Goal: Check status: Check status

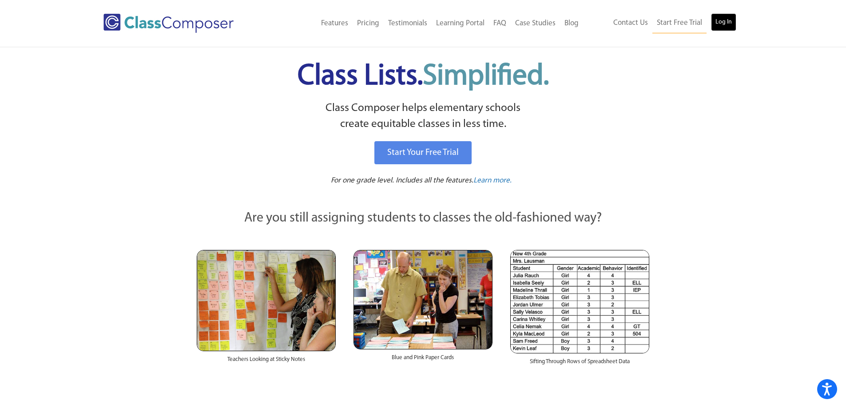
click at [715, 18] on link "Log In" at bounding box center [723, 22] width 25 height 18
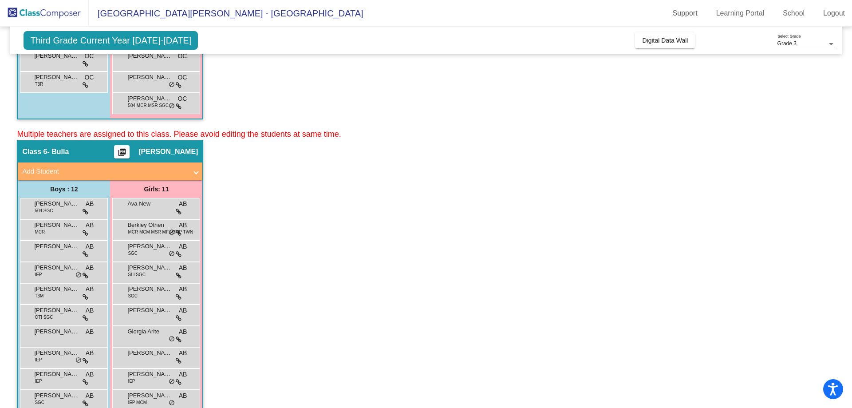
scroll to position [355, 0]
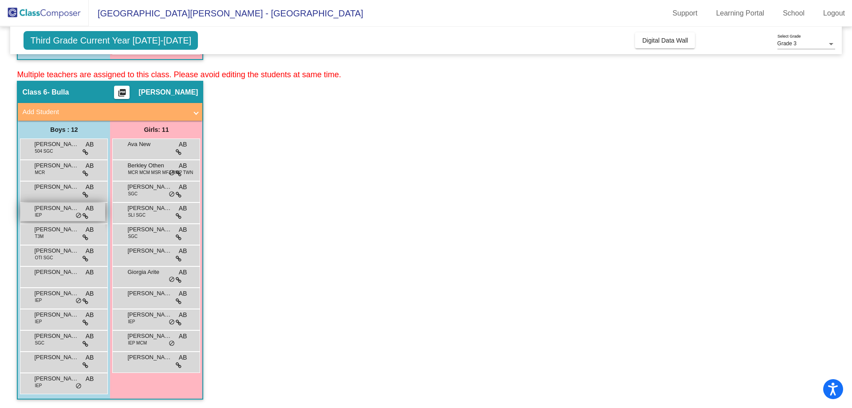
click at [50, 211] on span "[PERSON_NAME]" at bounding box center [56, 208] width 44 height 9
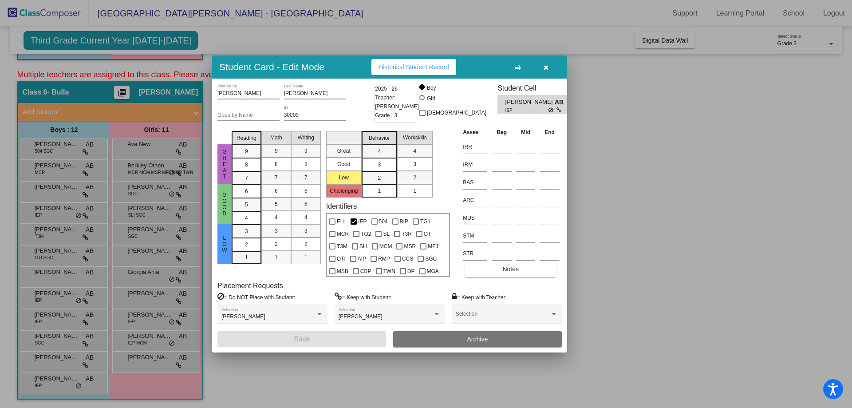
click at [545, 65] on icon "button" at bounding box center [546, 67] width 5 height 6
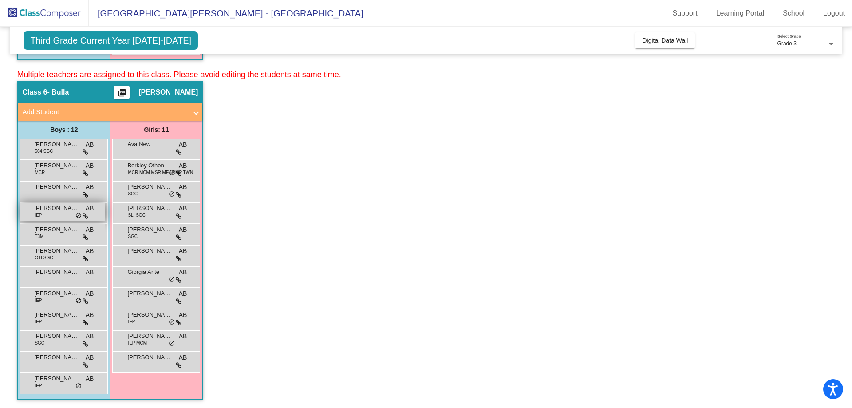
click at [46, 211] on span "David Daza" at bounding box center [56, 208] width 44 height 9
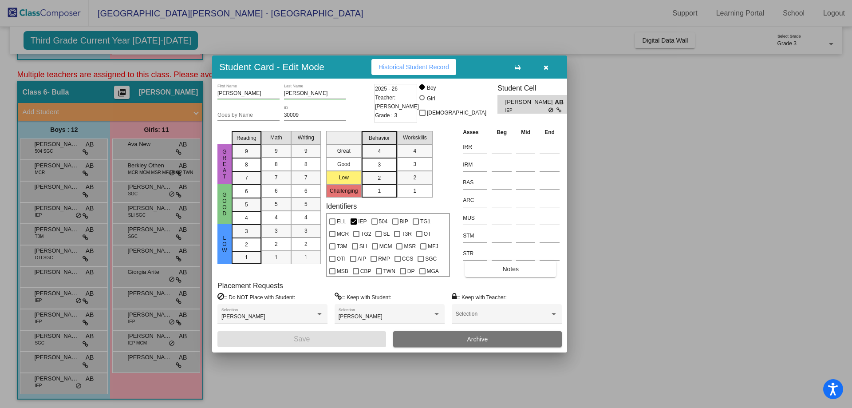
click at [548, 66] on icon "button" at bounding box center [546, 67] width 5 height 6
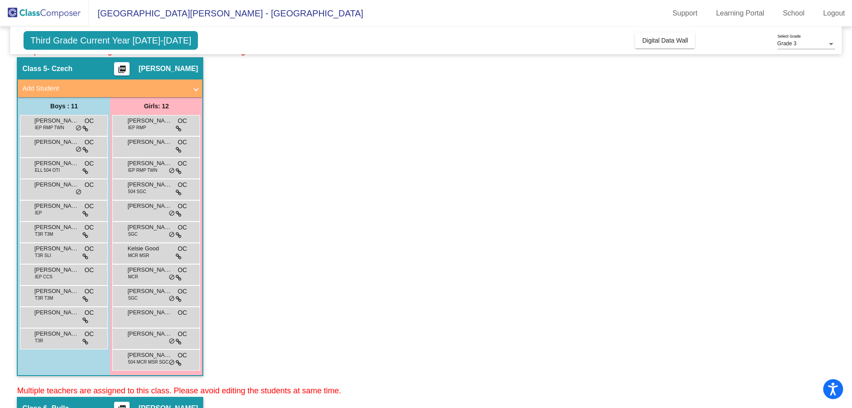
scroll to position [0, 0]
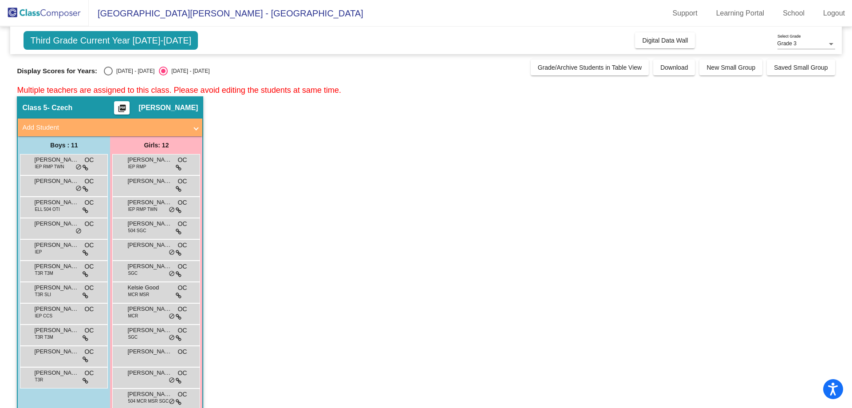
click at [171, 41] on span "Third Grade Current Year 2025-2026" at bounding box center [111, 40] width 174 height 19
click at [160, 36] on span "Third Grade Current Year 2025-2026" at bounding box center [111, 40] width 174 height 19
click at [665, 34] on button "Digital Data Wall" at bounding box center [665, 40] width 60 height 16
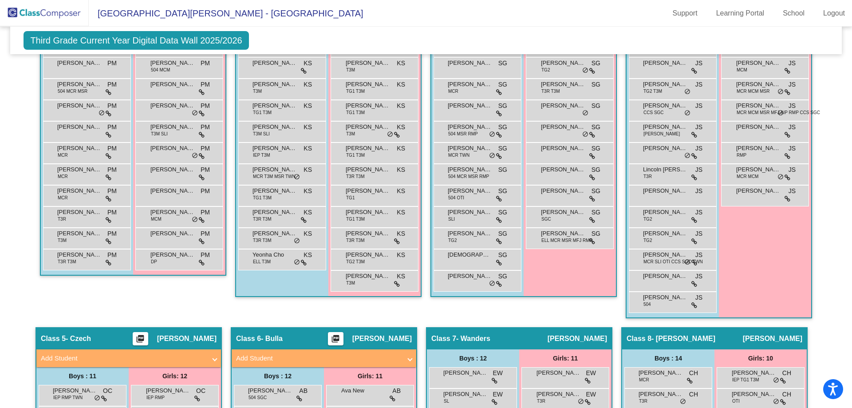
scroll to position [710, 0]
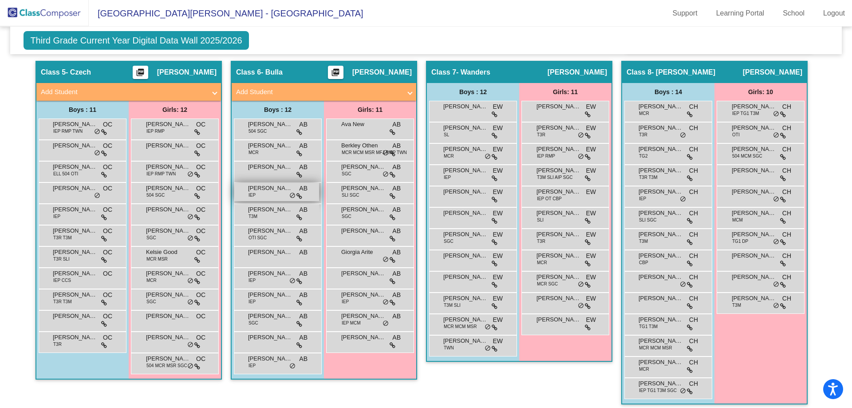
click at [260, 190] on span "David Daza" at bounding box center [270, 188] width 44 height 9
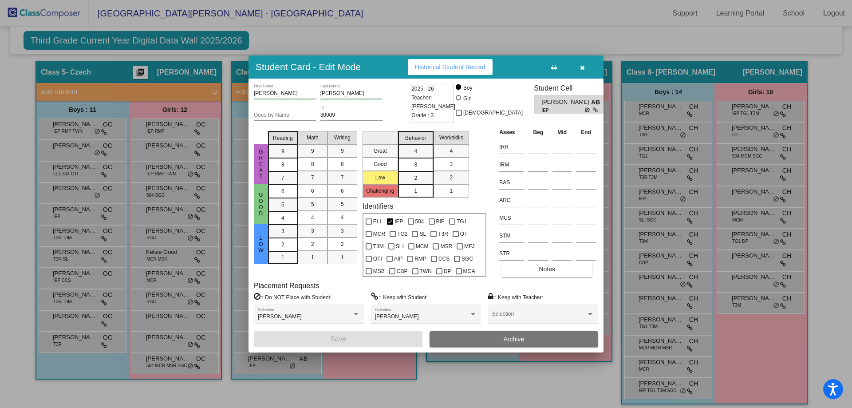
click at [582, 66] on icon "button" at bounding box center [582, 67] width 5 height 6
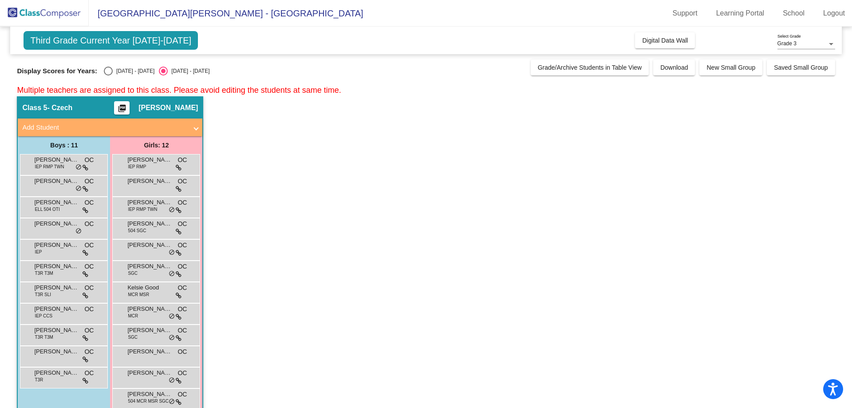
click at [152, 36] on span "Third Grade Current Year 2025-2026" at bounding box center [111, 40] width 174 height 19
click at [95, 36] on span "Third Grade Current Year 2025-2026" at bounding box center [111, 40] width 174 height 19
click at [106, 71] on div "Select an option" at bounding box center [108, 71] width 9 height 9
click at [108, 75] on input "2024 - 2025" at bounding box center [108, 75] width 0 height 0
radio input "true"
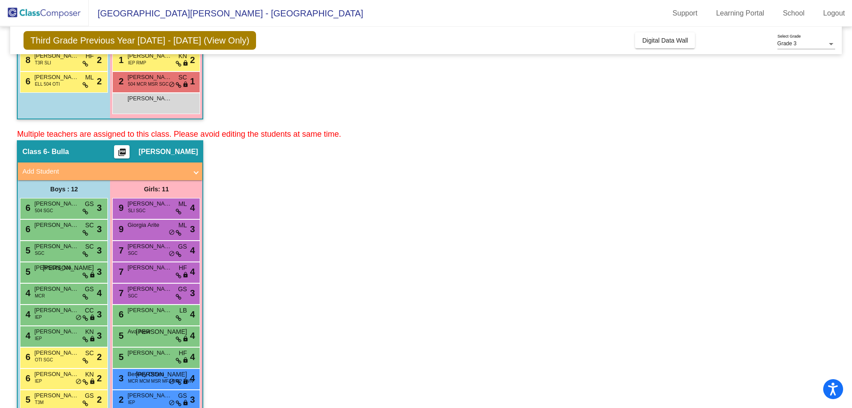
scroll to position [311, 0]
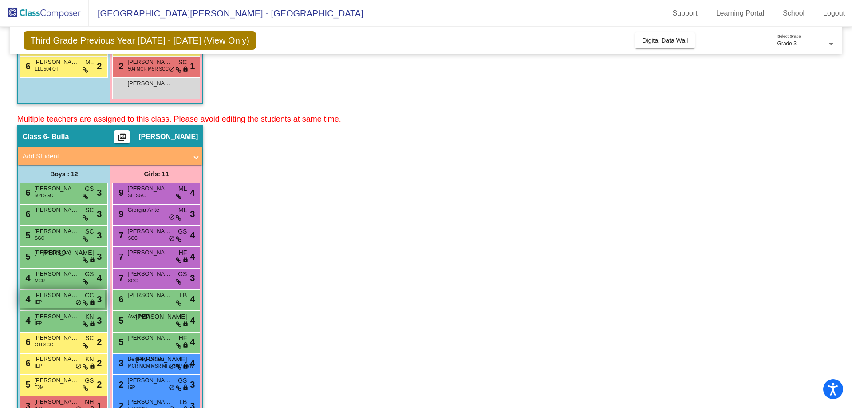
click at [63, 298] on span "David Daza" at bounding box center [56, 295] width 44 height 9
